Goal: Transaction & Acquisition: Purchase product/service

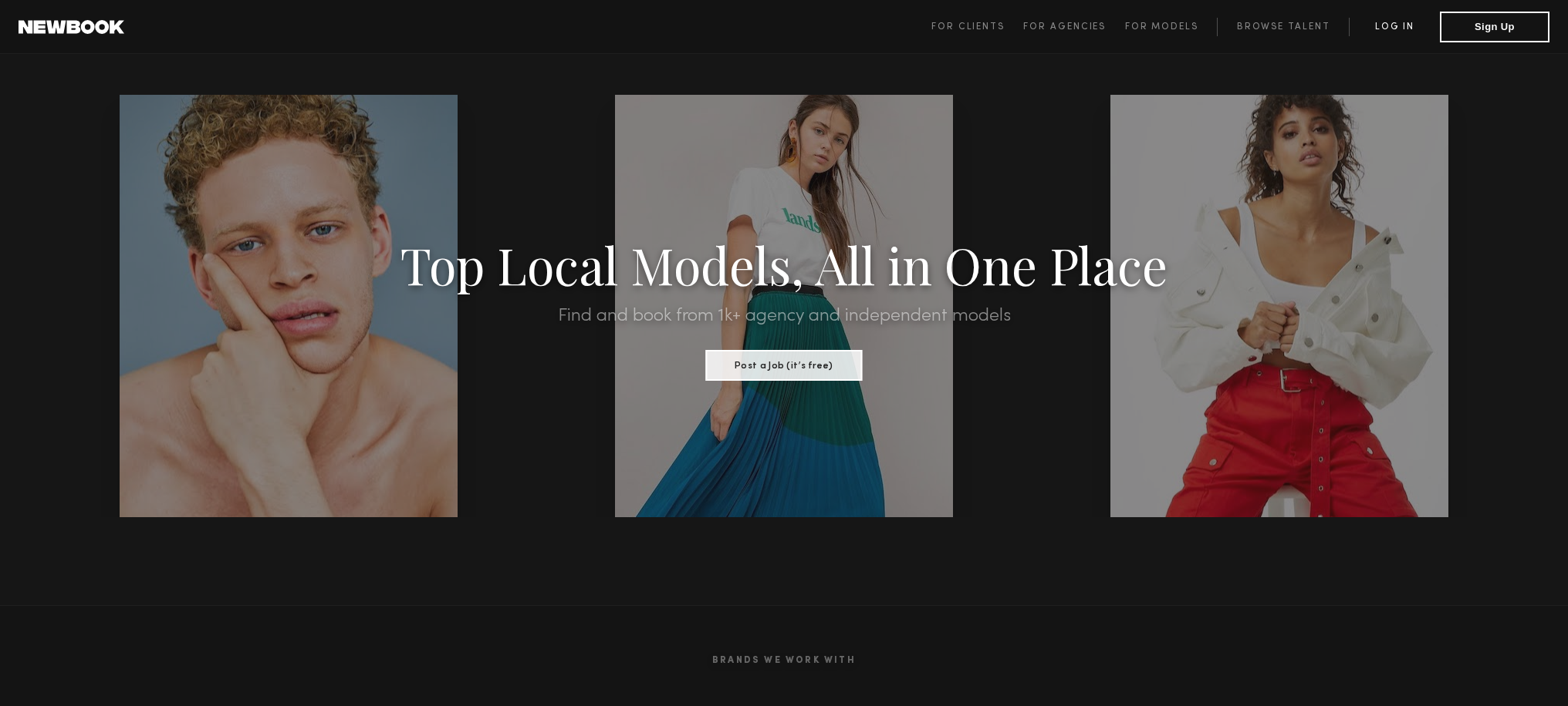
click at [1384, 27] on link "Log in" at bounding box center [1394, 26] width 91 height 18
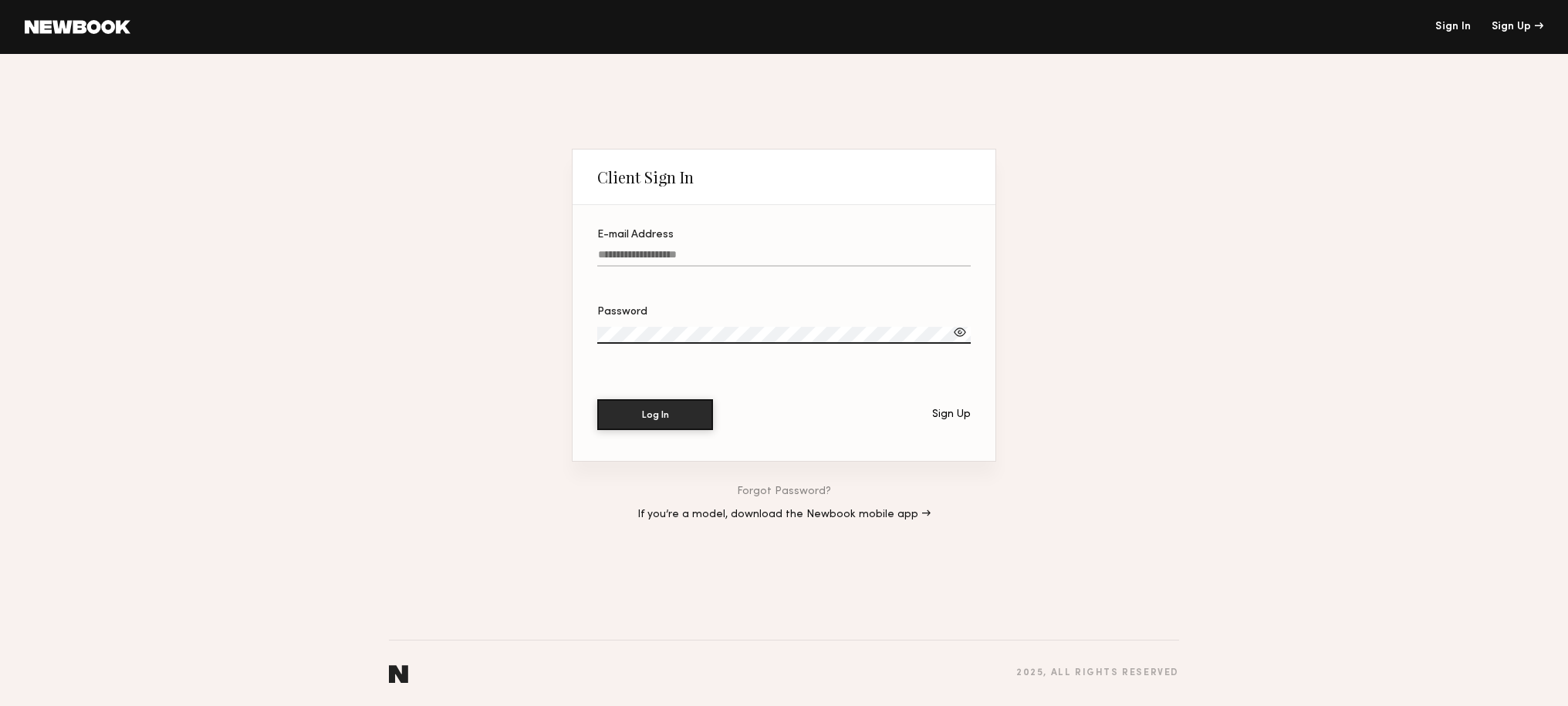
click at [641, 251] on input "E-mail Address" at bounding box center [784, 258] width 373 height 17
click at [624, 253] on input "**********" at bounding box center [784, 258] width 373 height 17
click at [700, 252] on input "**********" at bounding box center [784, 258] width 373 height 17
type input "**********"
click at [963, 332] on div at bounding box center [959, 332] width 15 height 15
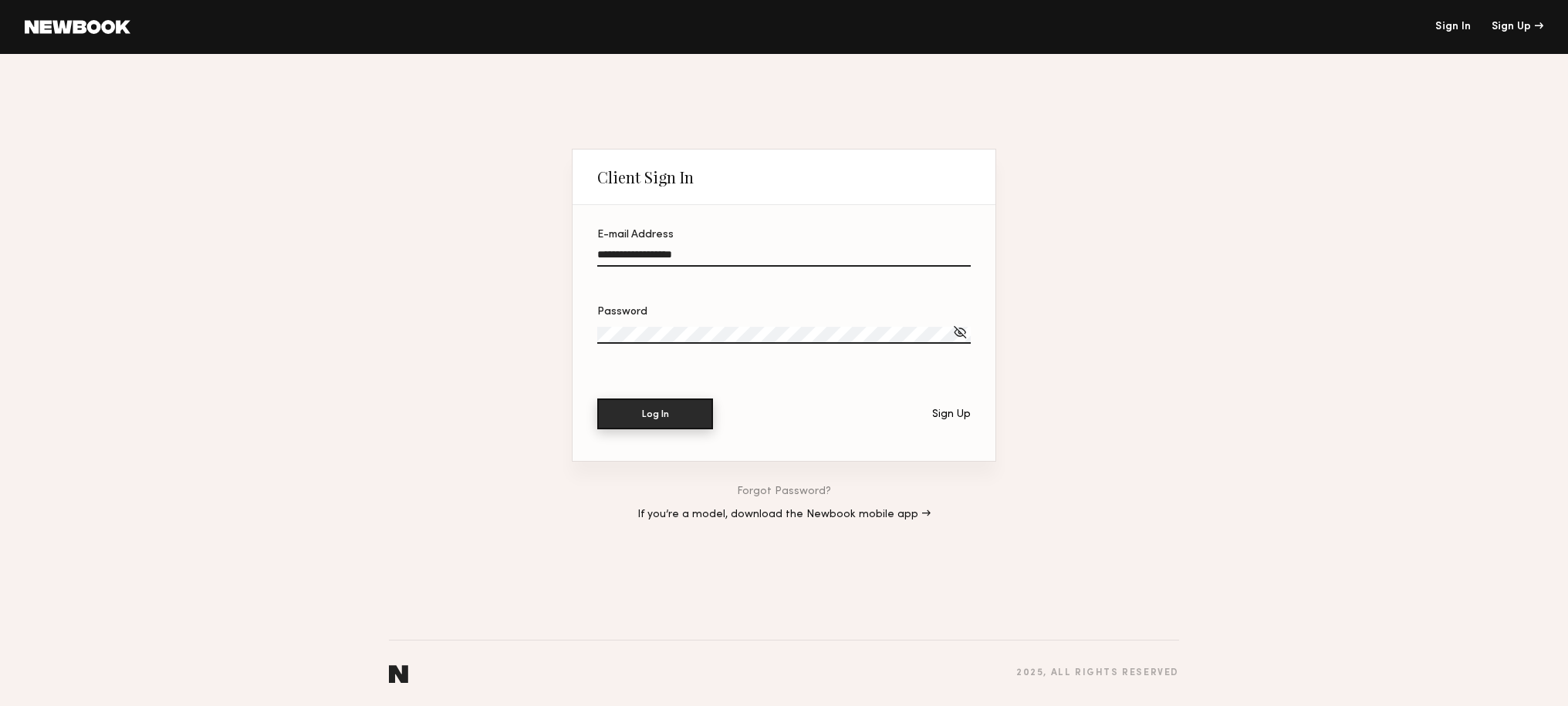
click at [656, 416] on button "Log In" at bounding box center [655, 413] width 115 height 31
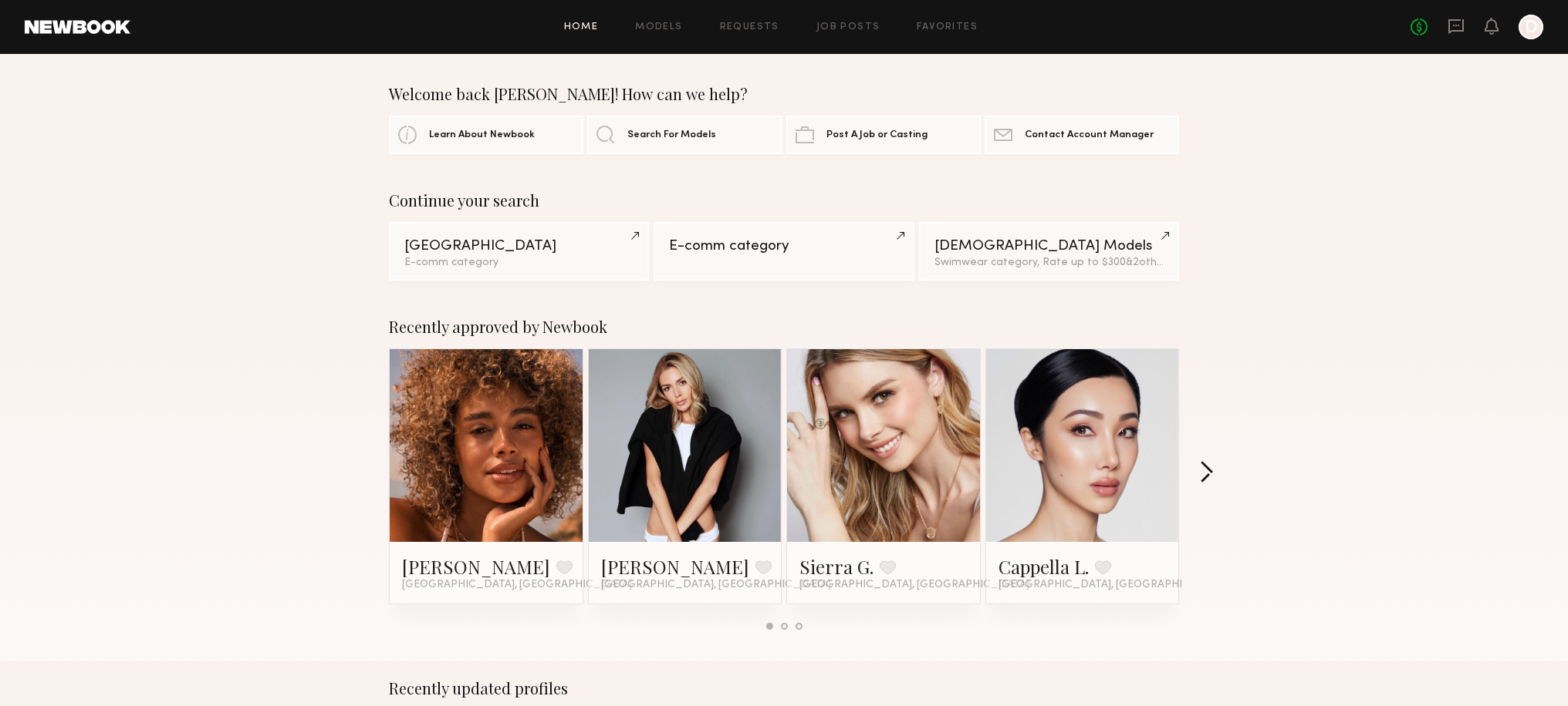
click at [1212, 472] on button "button" at bounding box center [1206, 474] width 14 height 25
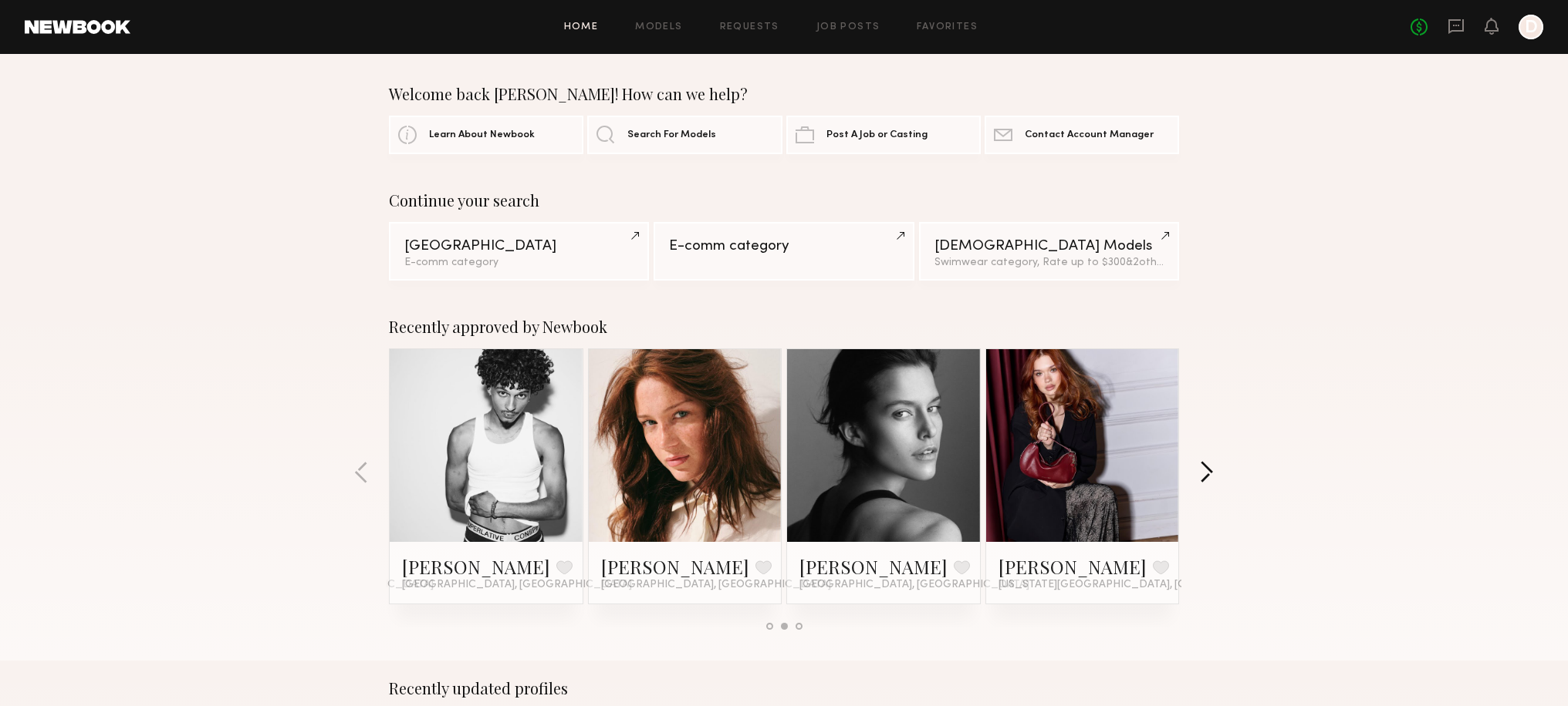
click at [1212, 472] on button "button" at bounding box center [1206, 474] width 14 height 25
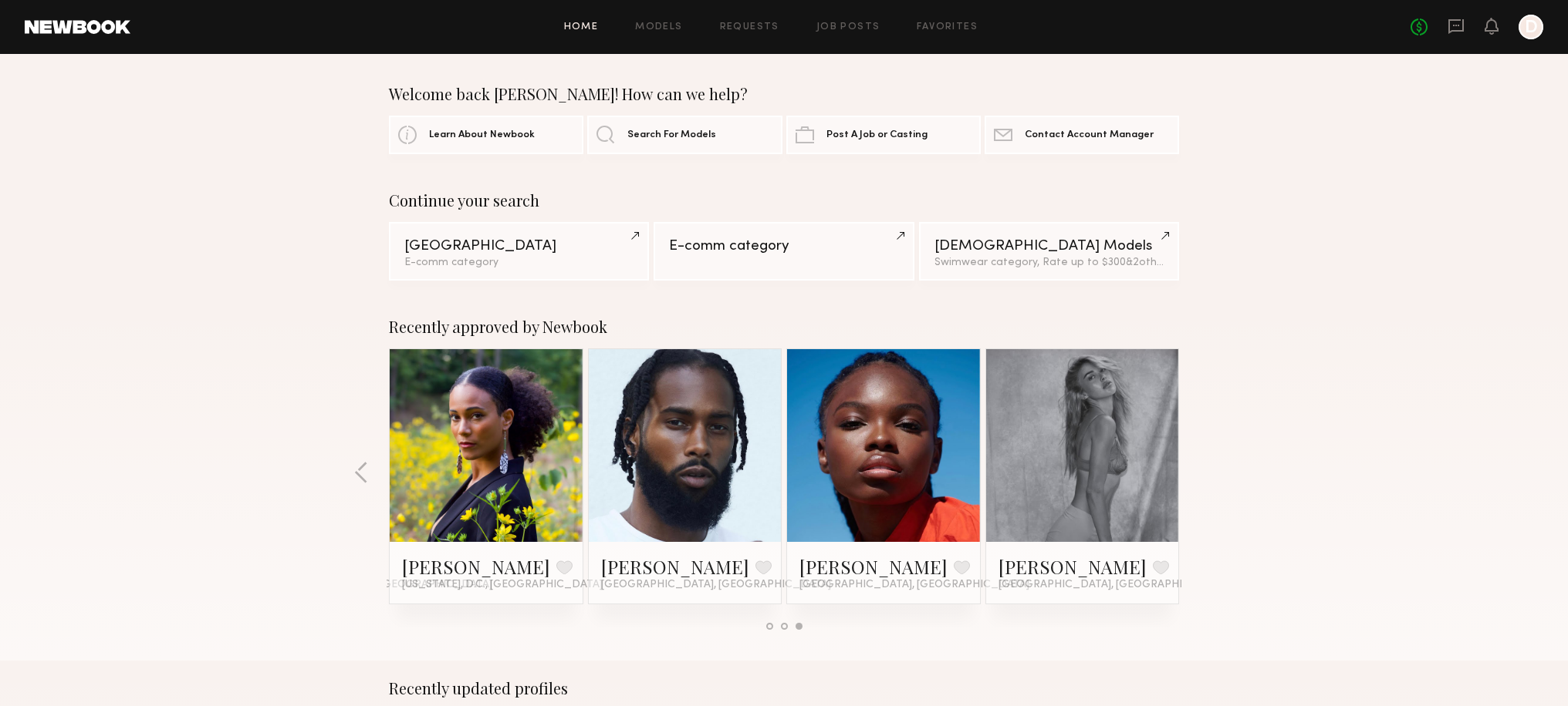
click at [1212, 472] on div "Recently approved by Newbook Maya A. Favorite Los Angeles, CA Jessica E. Favori…" at bounding box center [784, 479] width 1568 height 362
click at [1207, 473] on div "Recently approved by Newbook Maya A. Favorite Los Angeles, CA Jessica E. Favori…" at bounding box center [784, 479] width 1568 height 362
click at [687, 253] on link "E-comm category" at bounding box center [783, 250] width 260 height 59
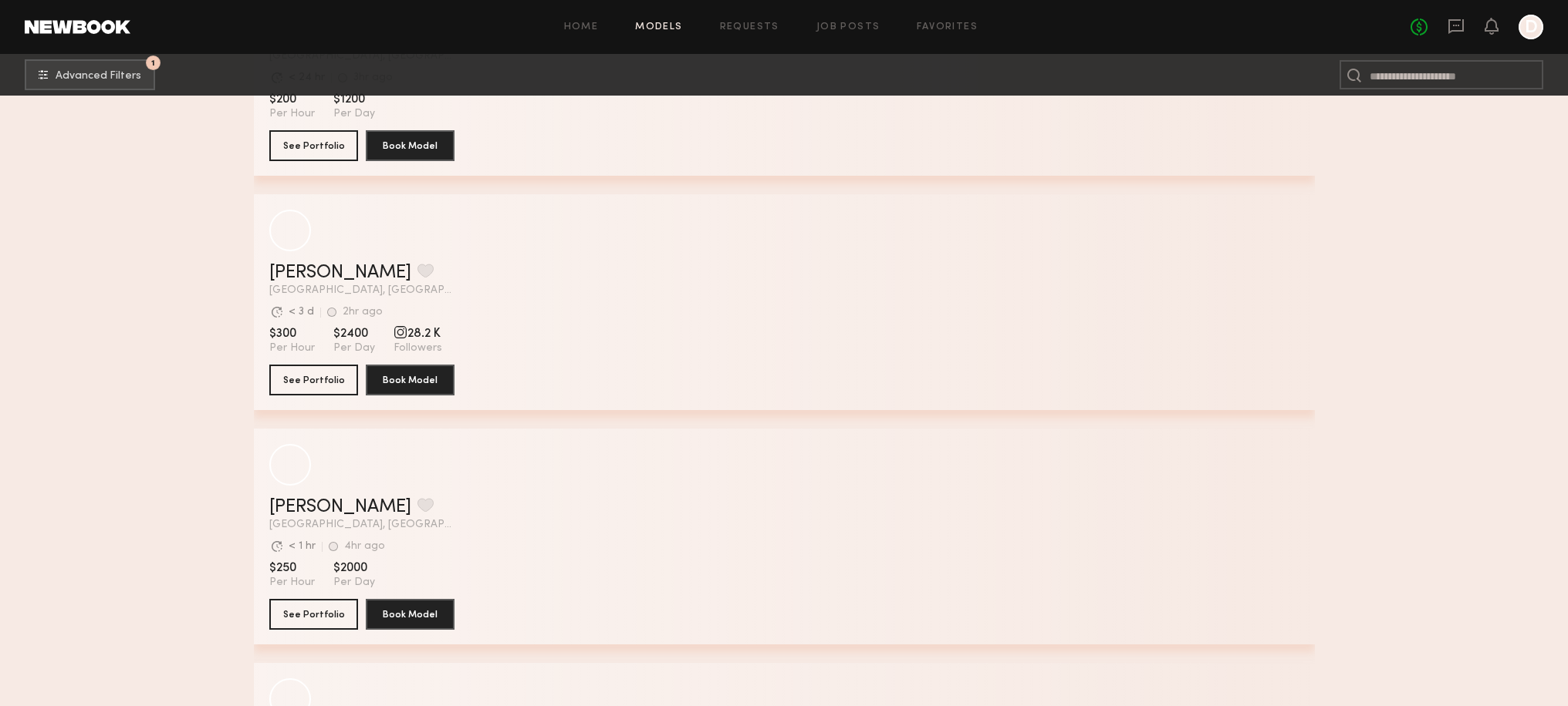
scroll to position [6496, 0]
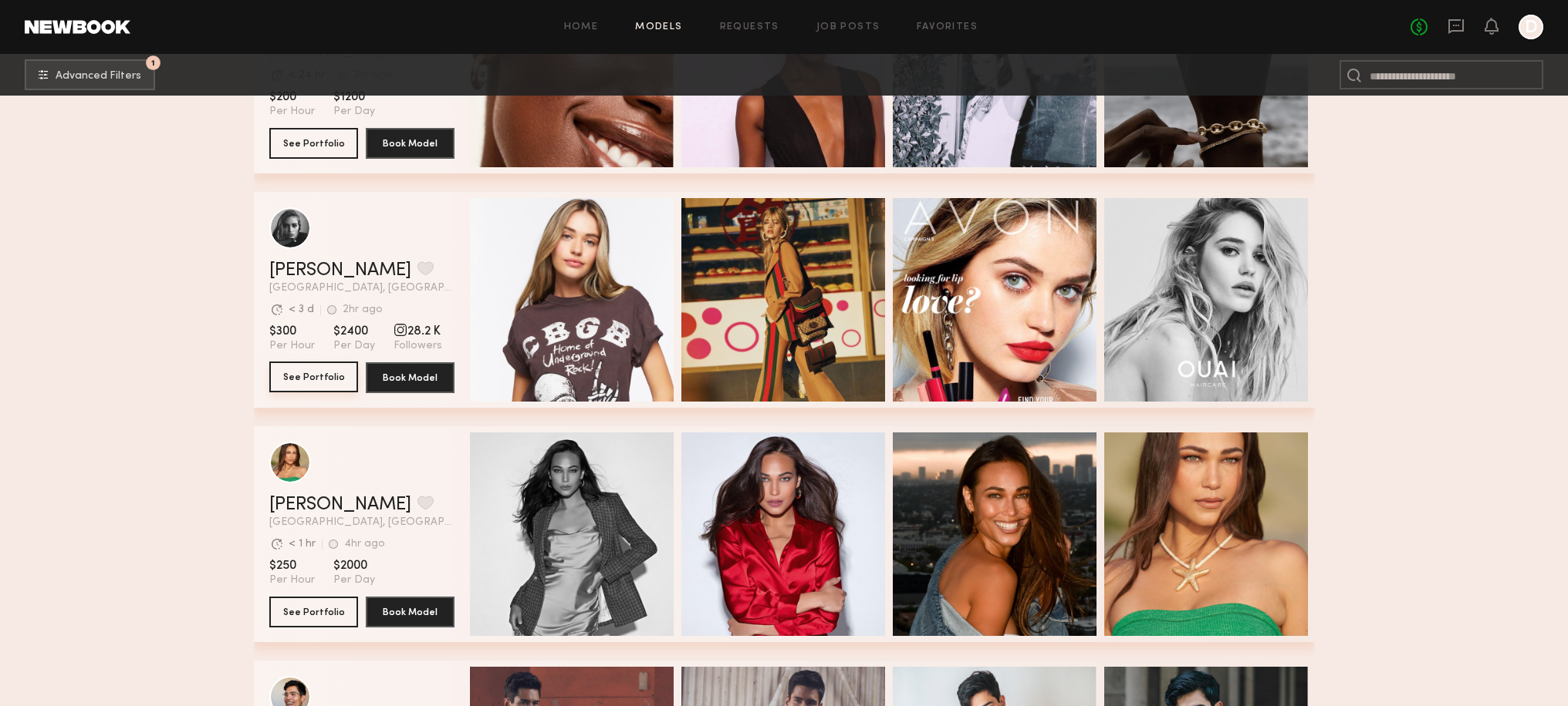
click at [309, 373] on button "See Portfolio" at bounding box center [313, 377] width 89 height 31
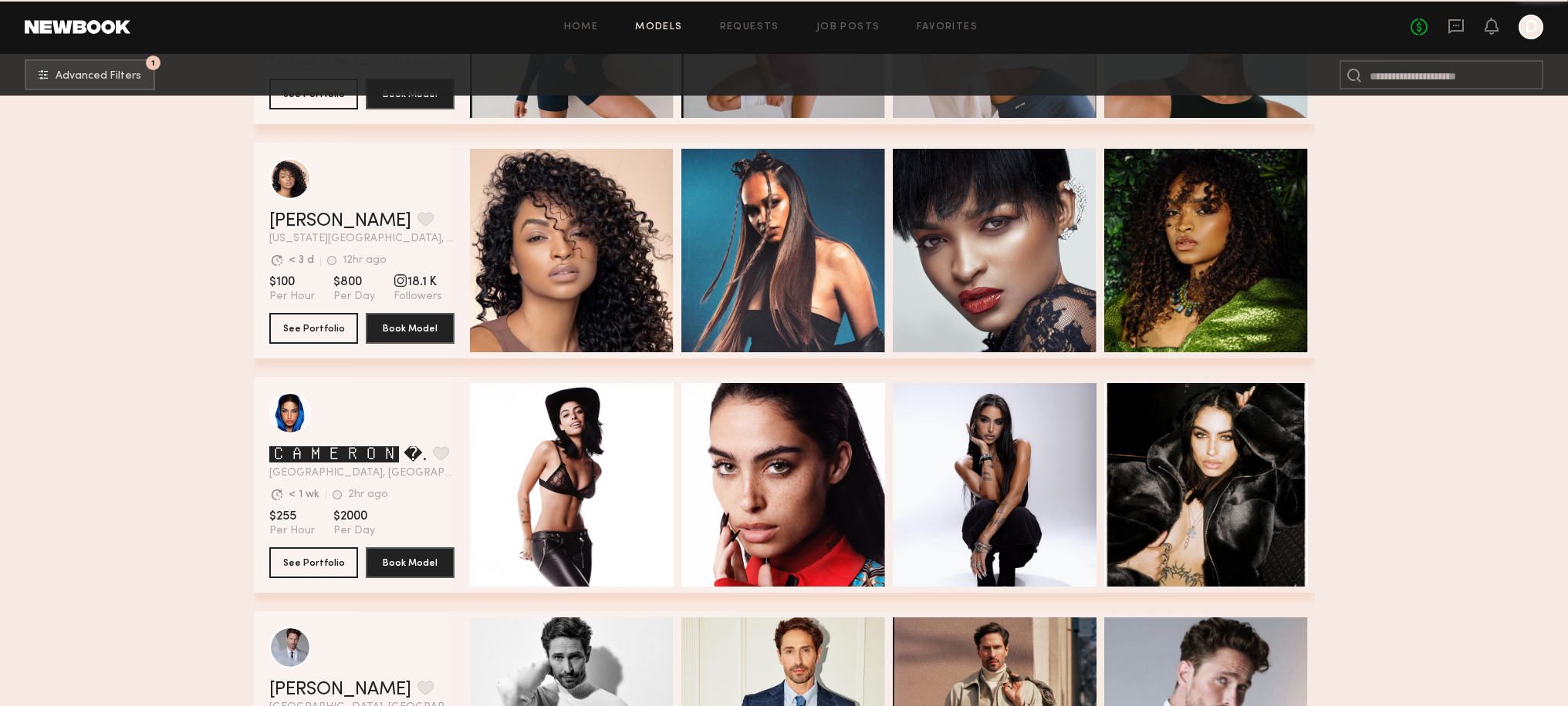
scroll to position [13839, 0]
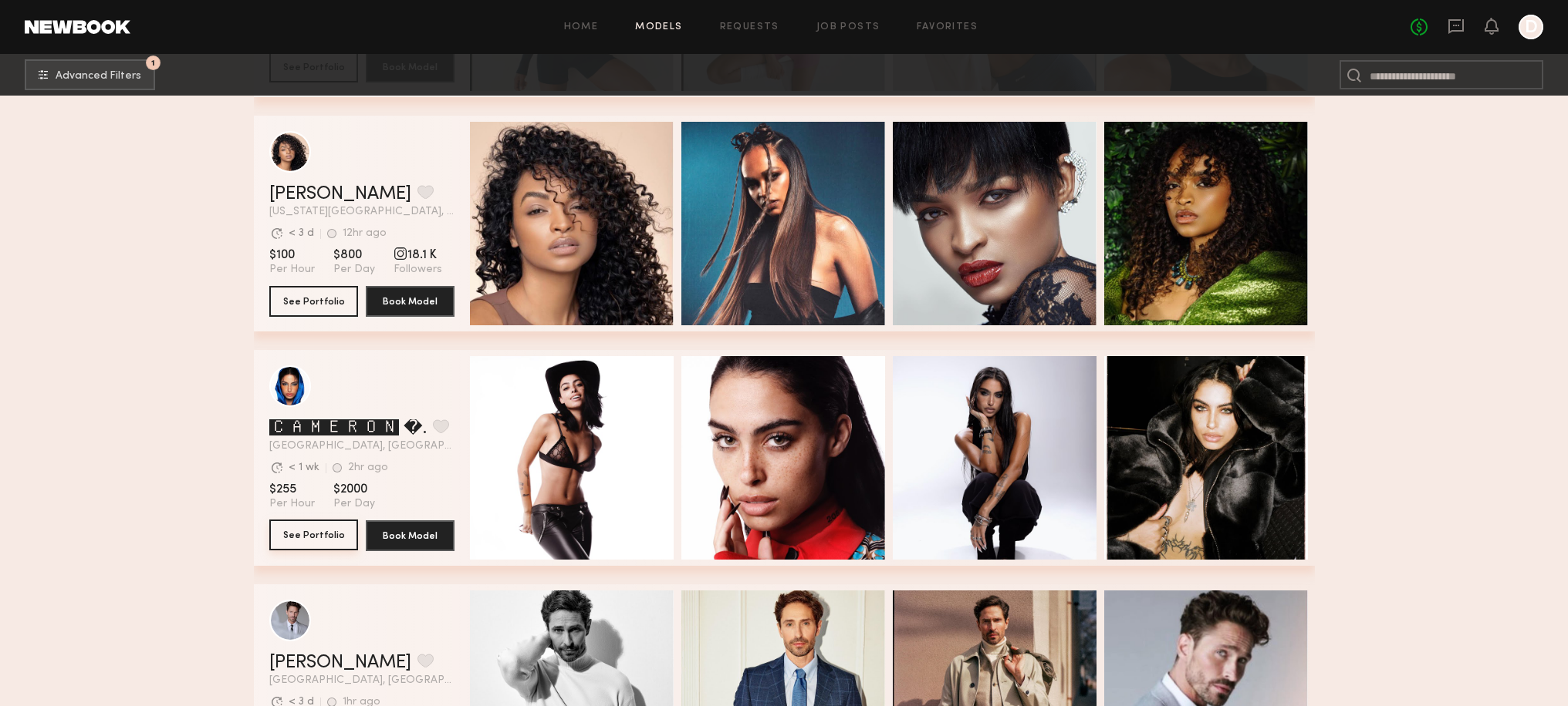
click at [292, 533] on button "See Portfolio" at bounding box center [313, 535] width 89 height 31
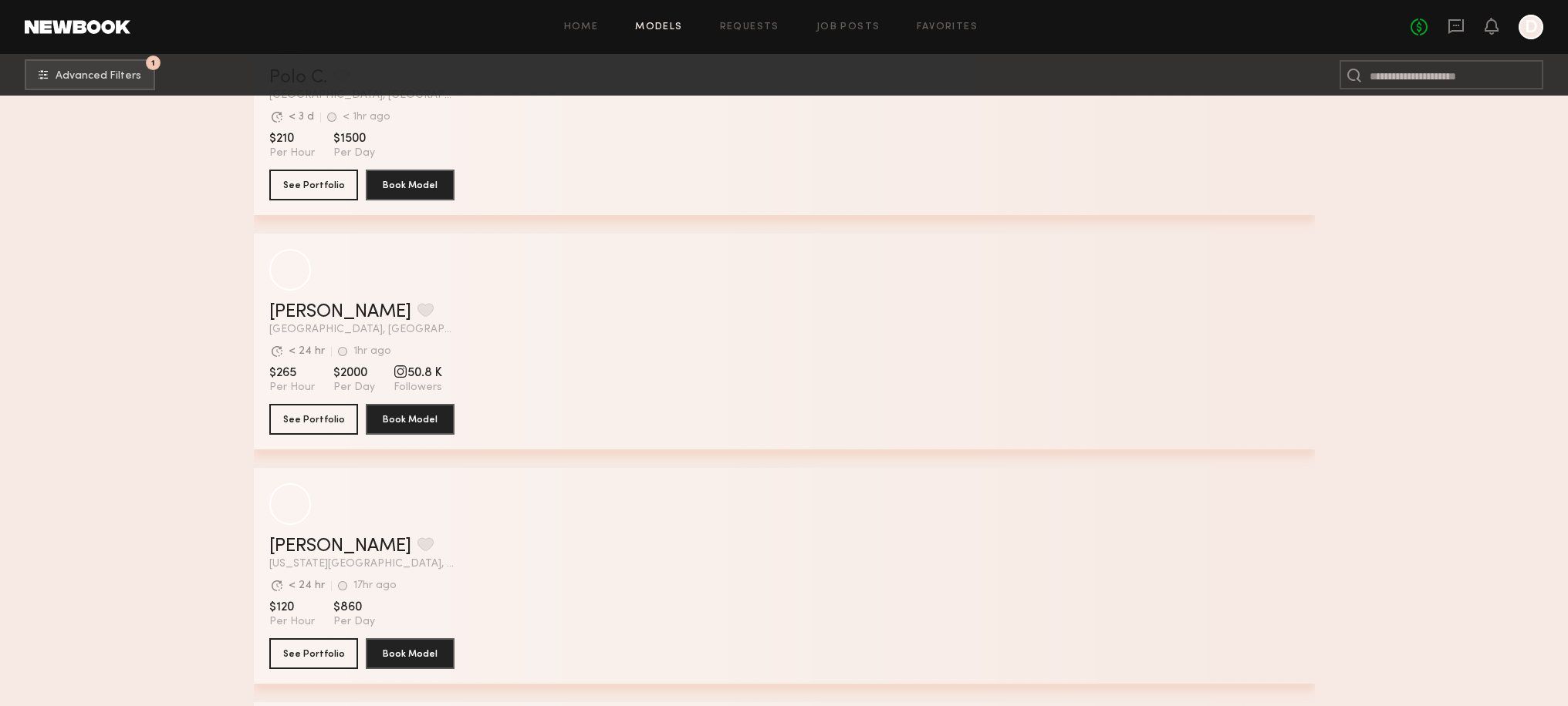
scroll to position [24910, 0]
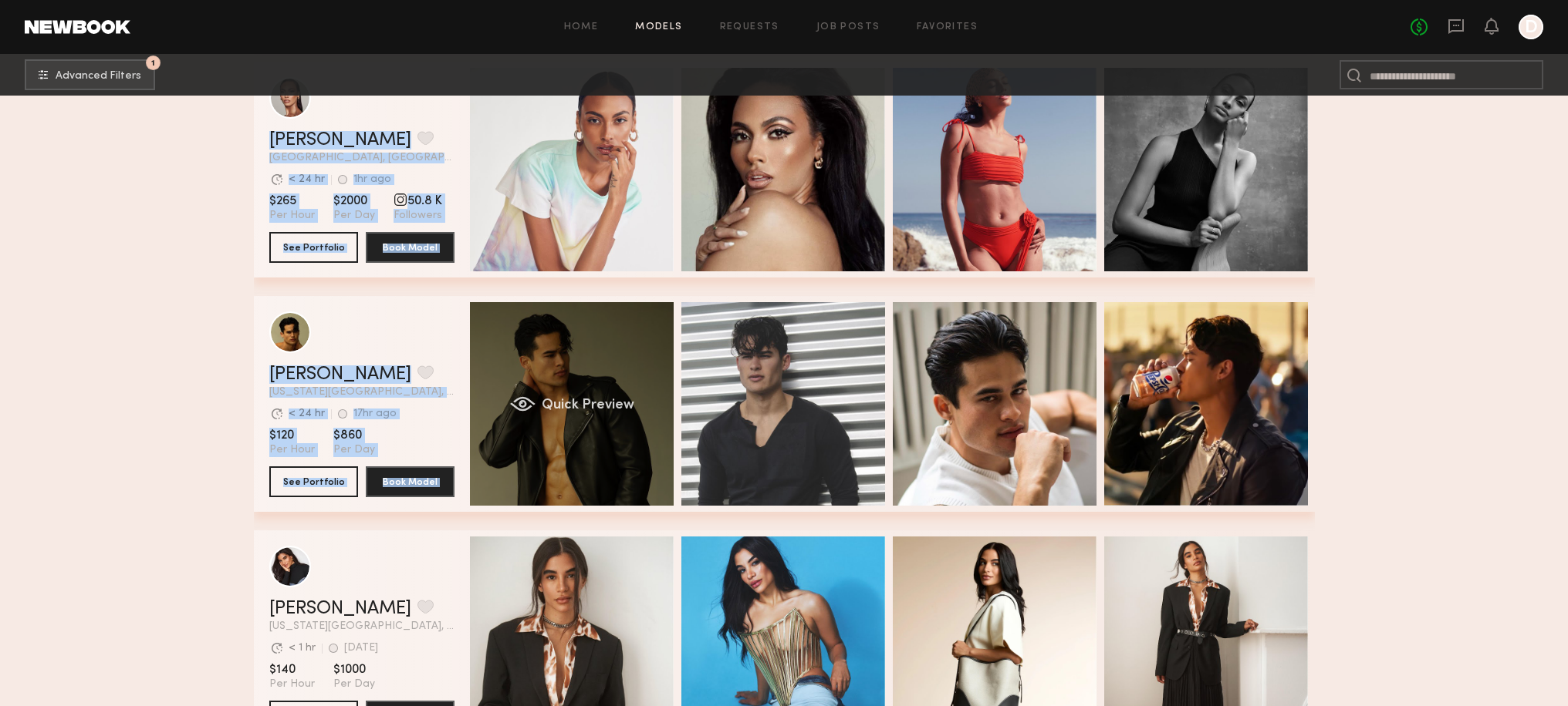
drag, startPoint x: 340, startPoint y: 292, endPoint x: 555, endPoint y: 322, distance: 217.1
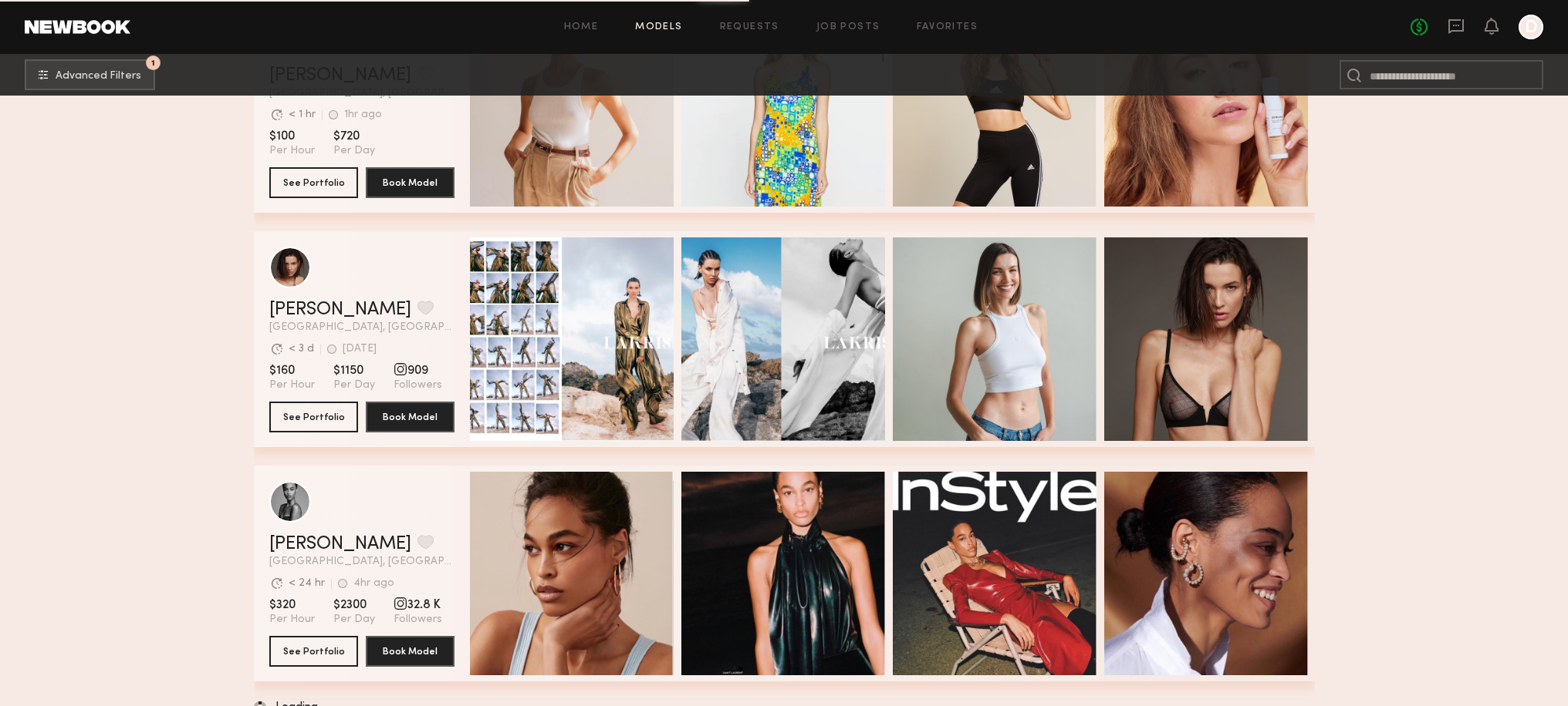
scroll to position [33446, 0]
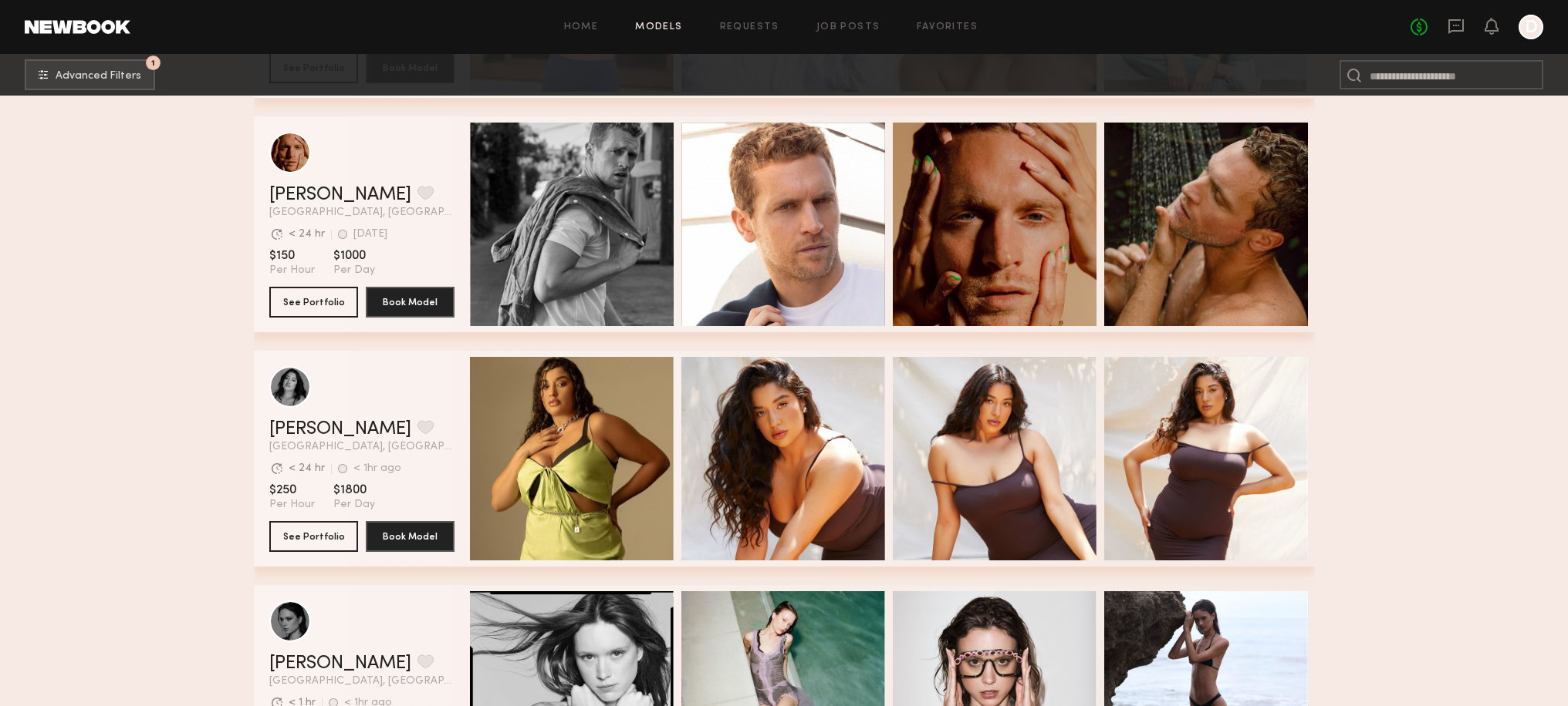
scroll to position [36761, 0]
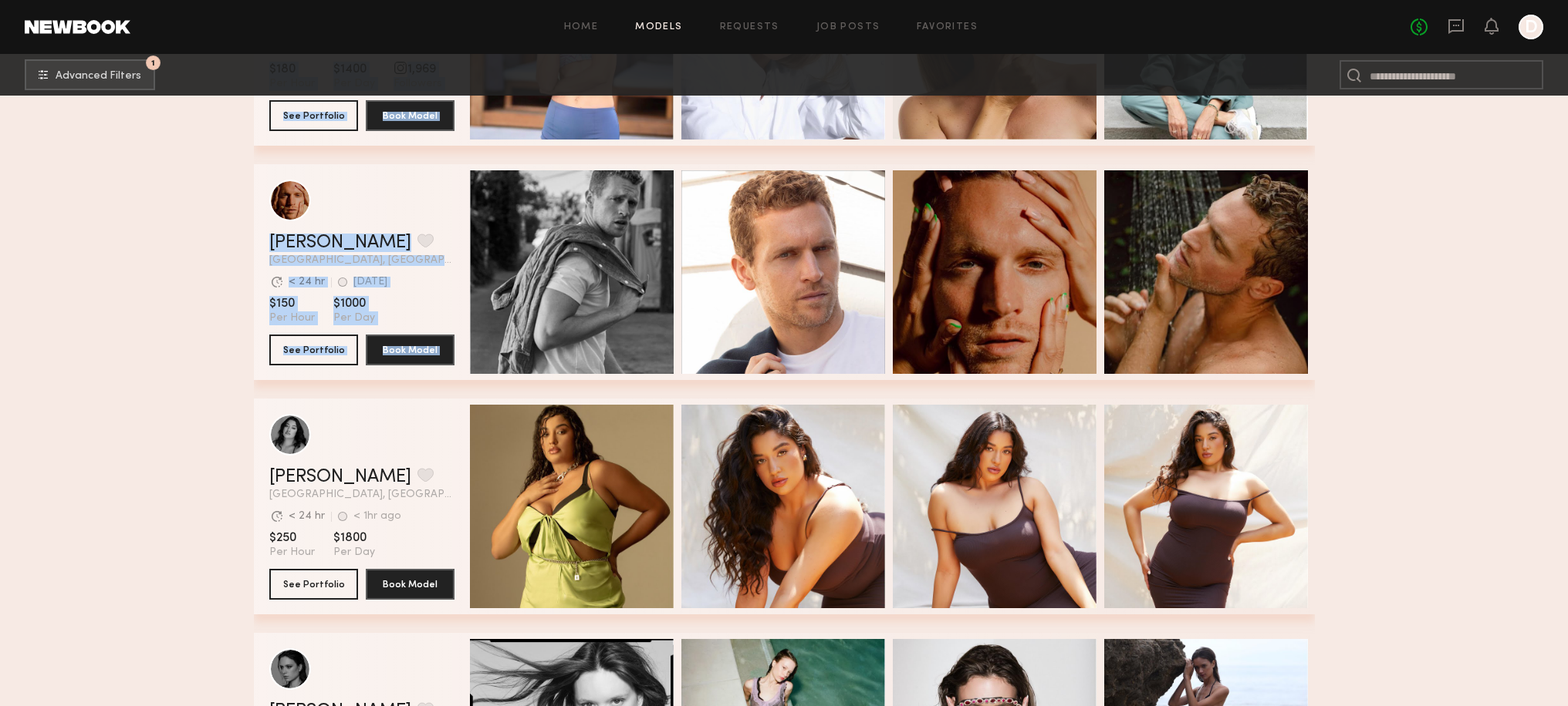
drag, startPoint x: 232, startPoint y: 162, endPoint x: 263, endPoint y: 192, distance: 43.1
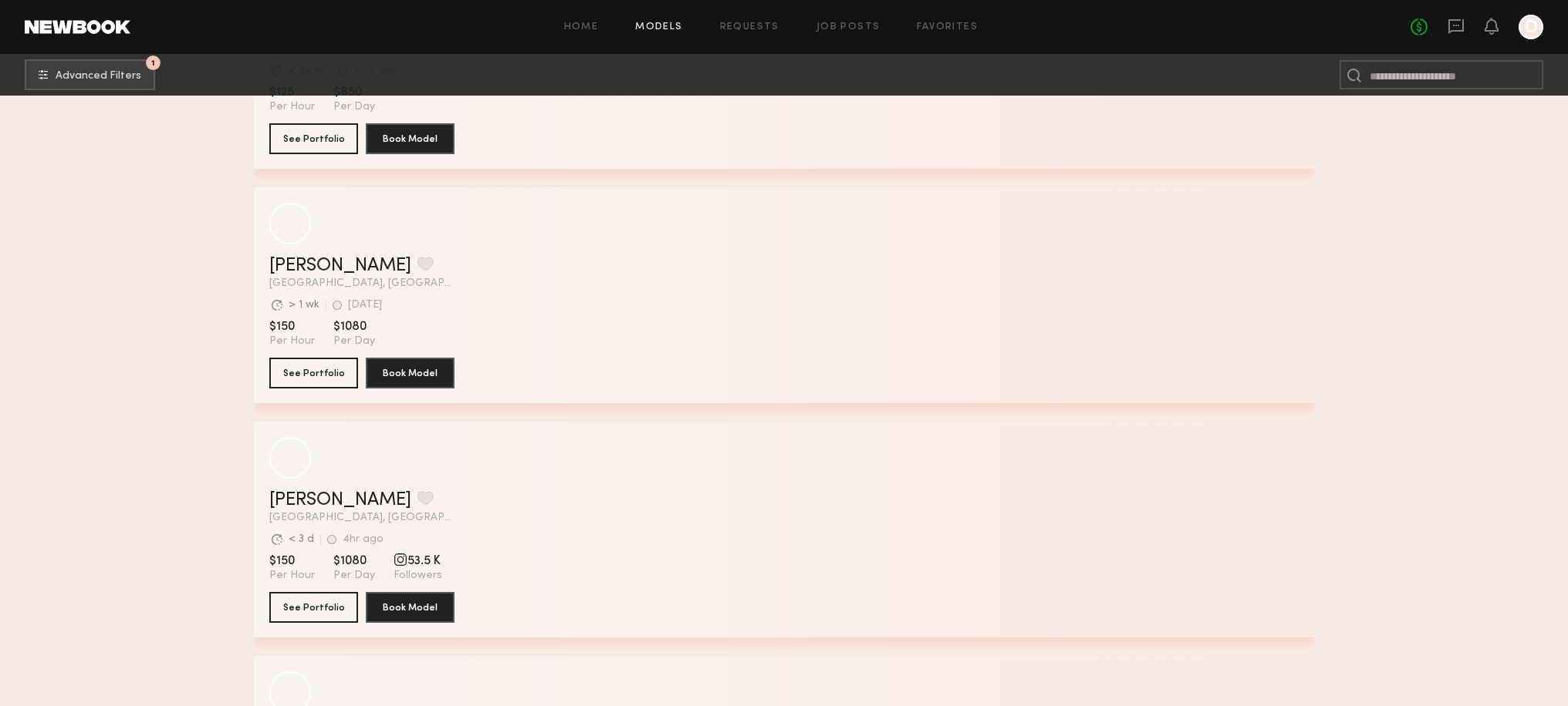
scroll to position [49054, 0]
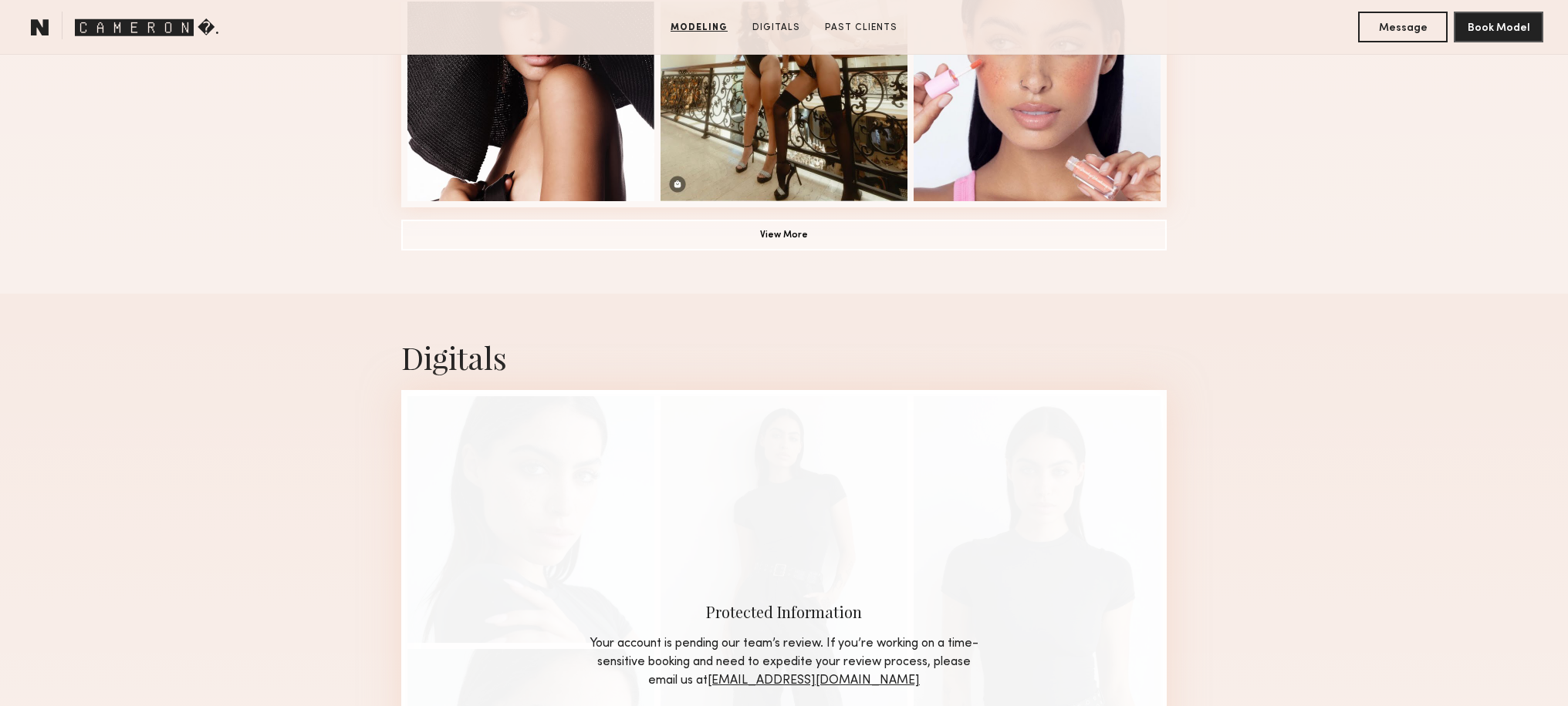
scroll to position [1266, 0]
